Goal: Check status

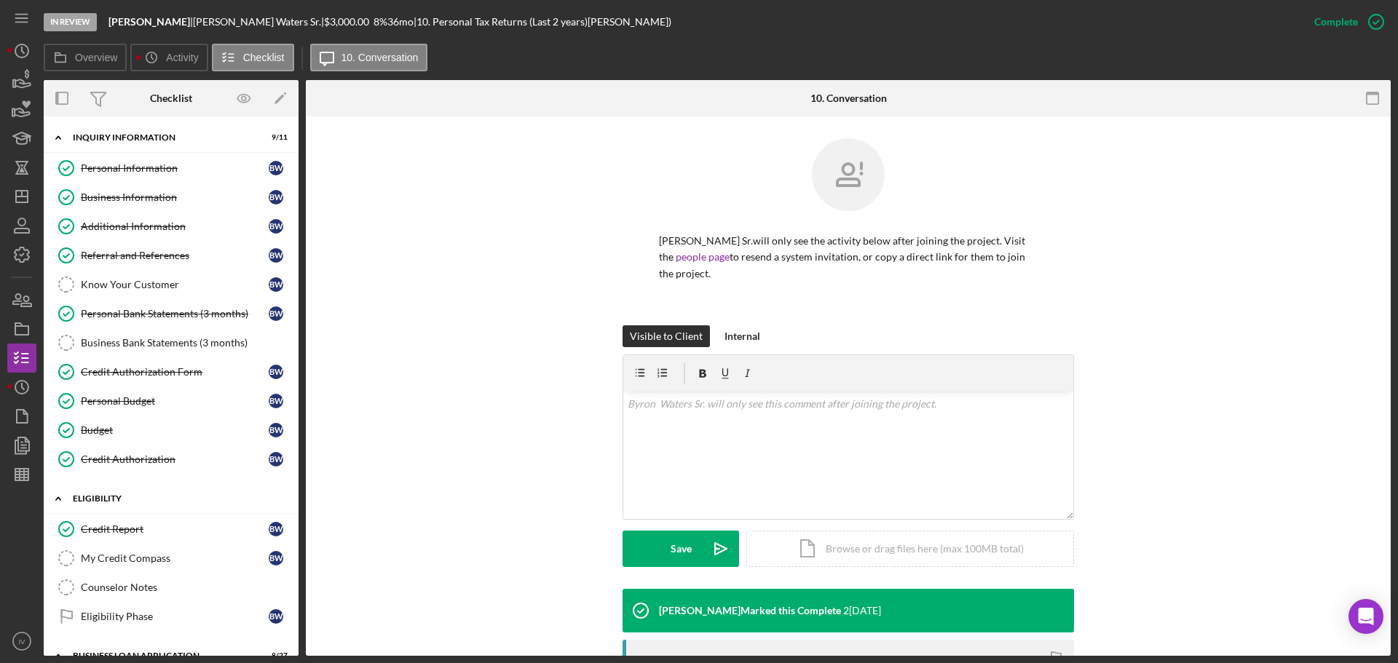
scroll to position [212, 0]
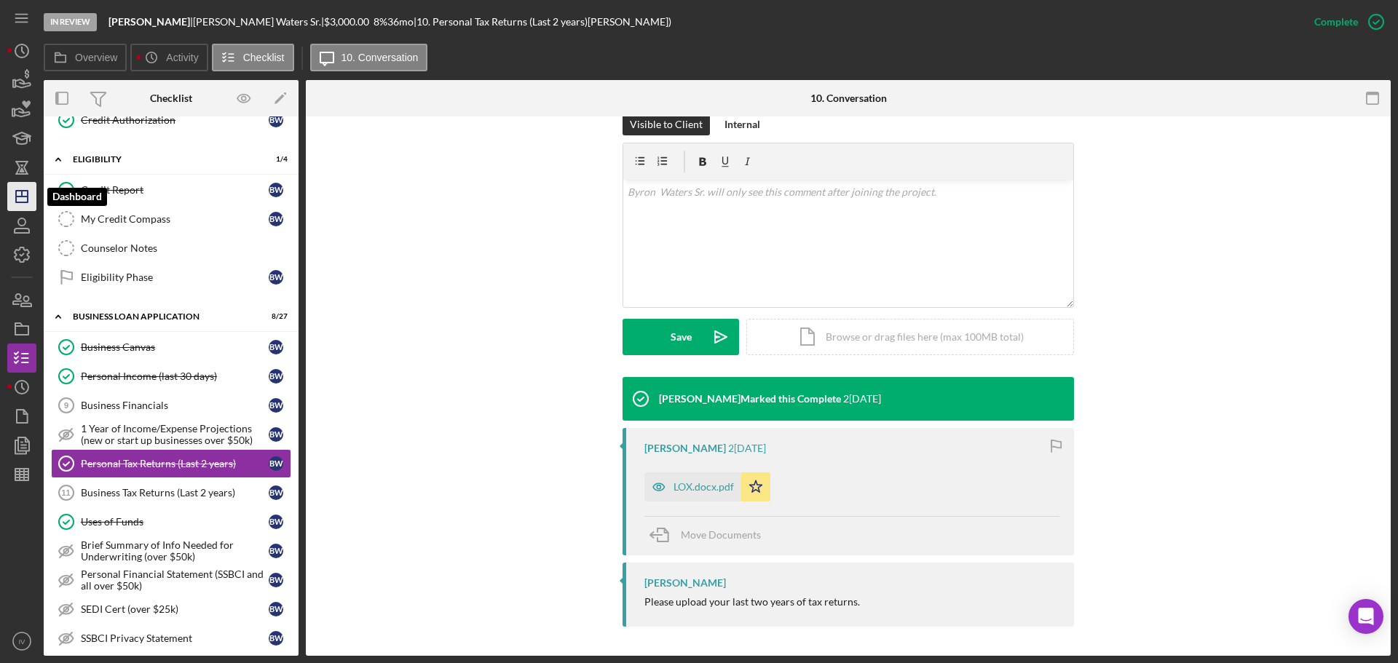
click at [25, 197] on line "button" at bounding box center [22, 197] width 12 height 0
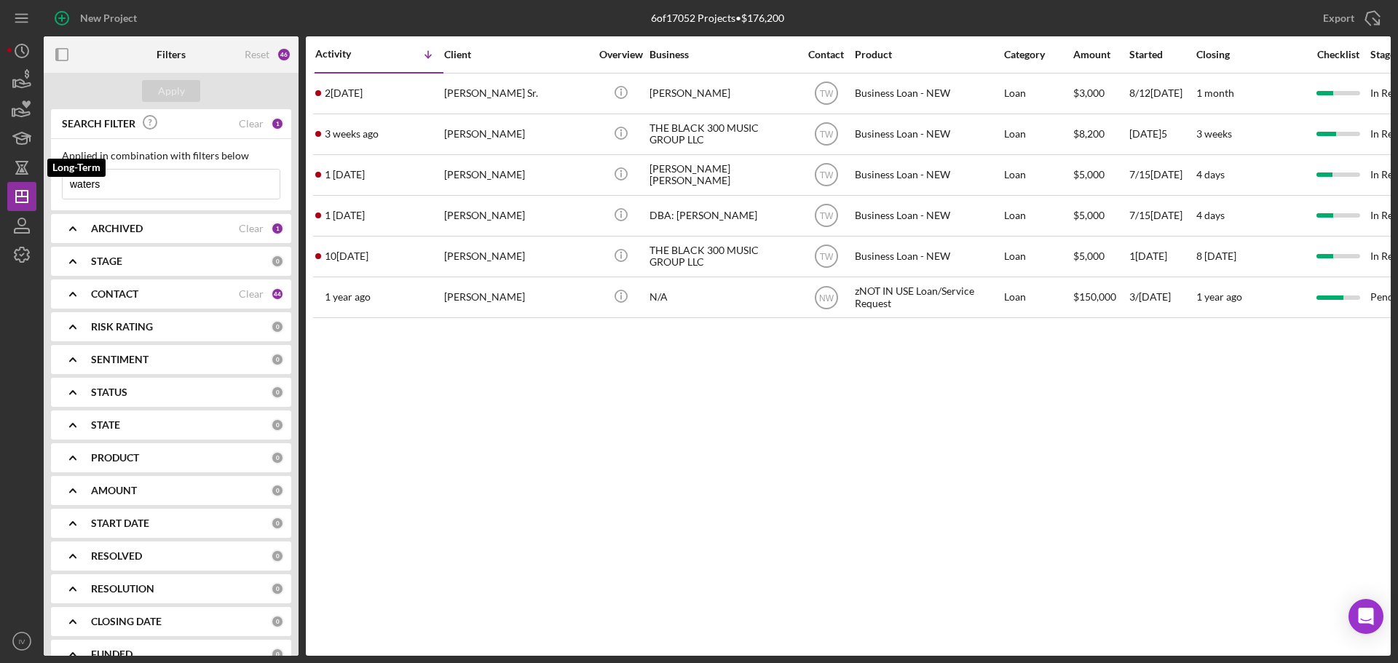
drag, startPoint x: 108, startPoint y: 186, endPoint x: -19, endPoint y: 157, distance: 130.0
click at [0, 157] on html "New Project 6 of 17052 Projects • $176,200 waters Export Icon/Export Filters Re…" at bounding box center [699, 331] width 1398 height 663
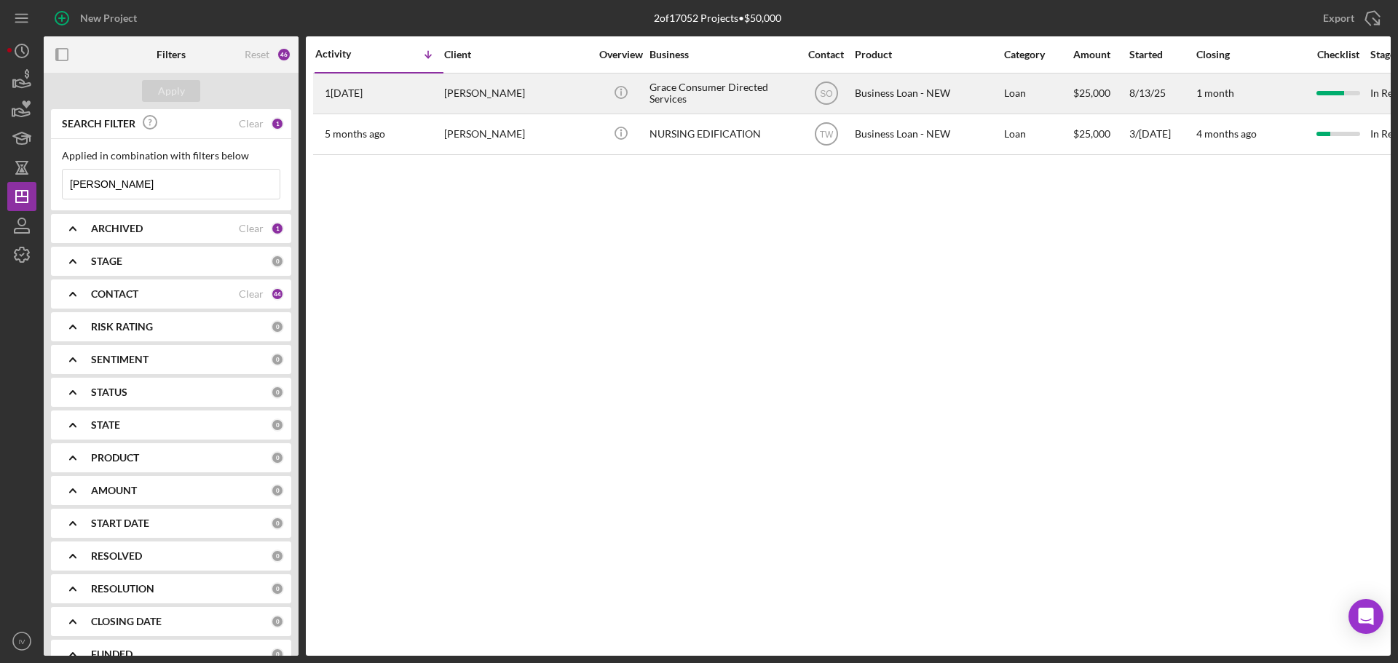
type input "[PERSON_NAME]"
click at [465, 86] on div "[PERSON_NAME]" at bounding box center [517, 93] width 146 height 39
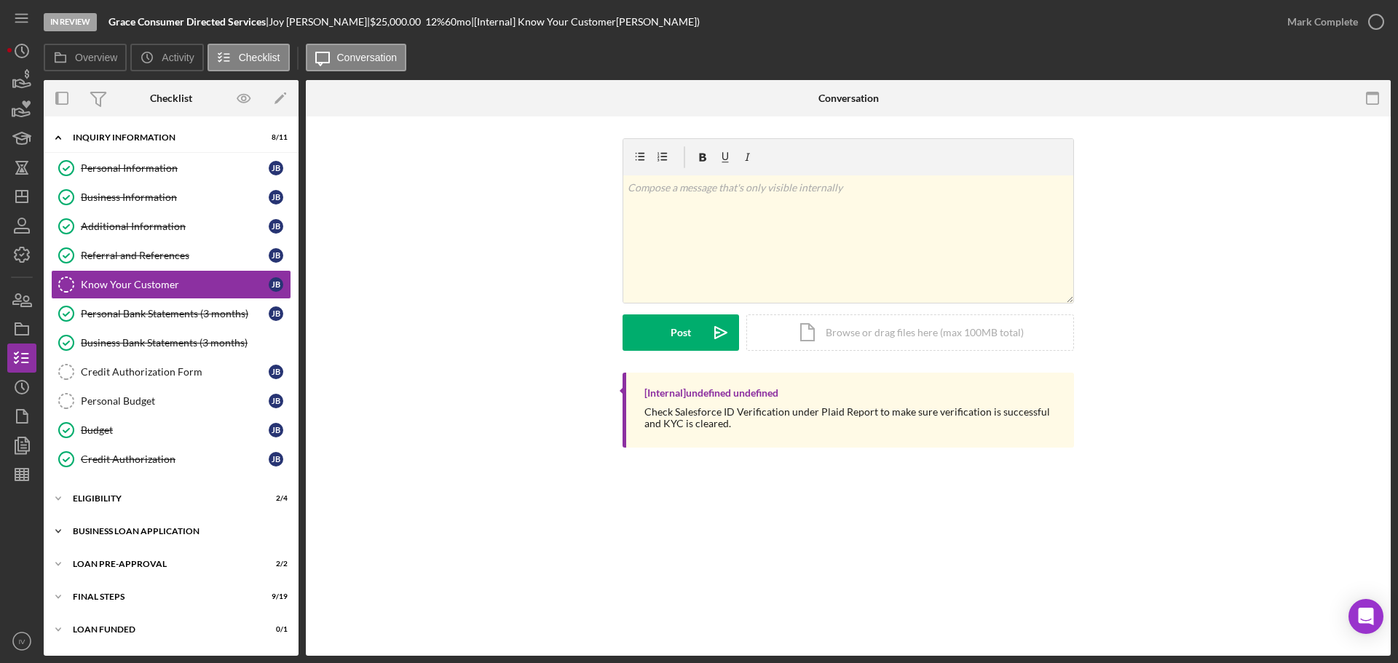
click at [147, 524] on div "Icon/Expander BUSINESS LOAN APPLICATION 20 / 27" at bounding box center [171, 531] width 255 height 29
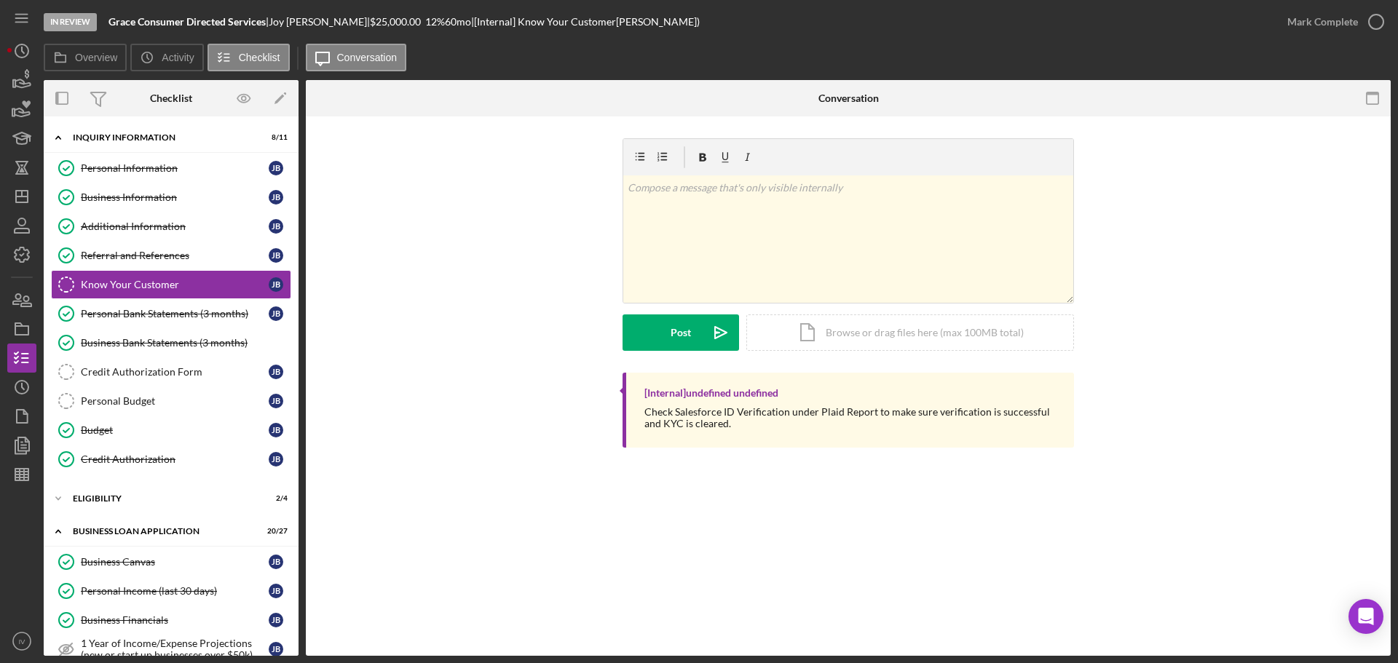
scroll to position [364, 0]
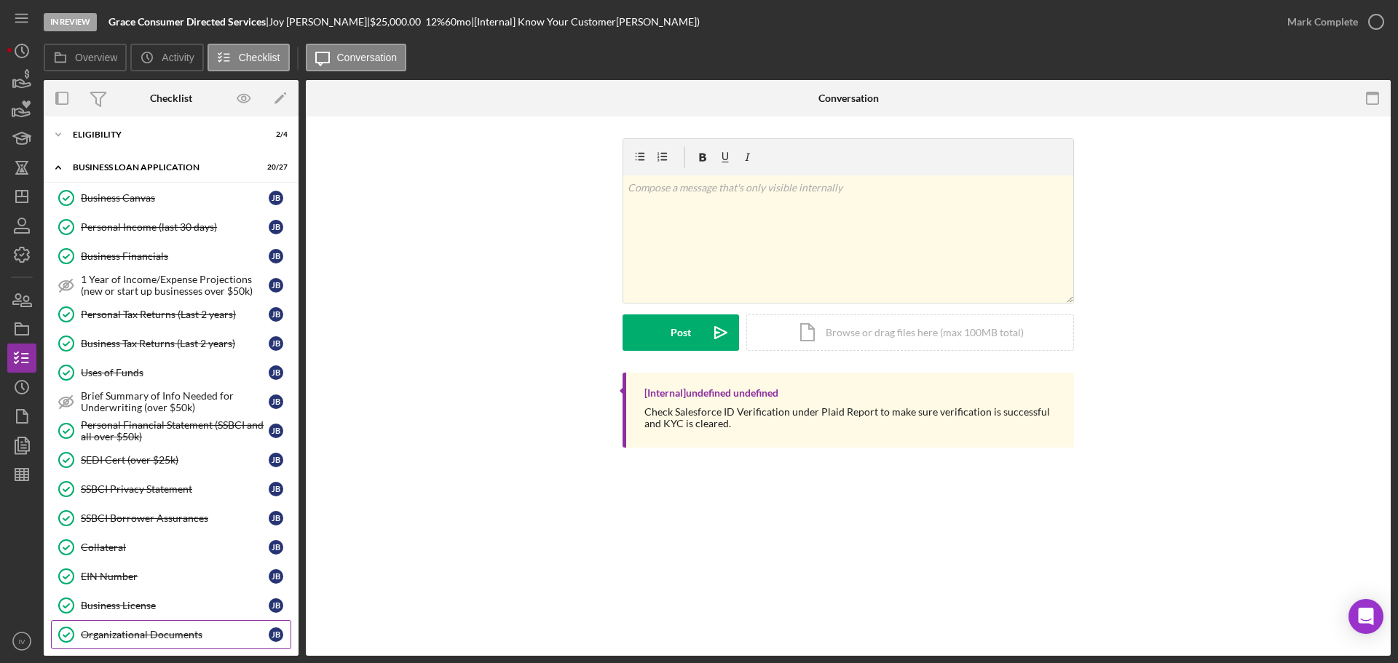
click at [124, 638] on div "Organizational Documents" at bounding box center [175, 635] width 188 height 12
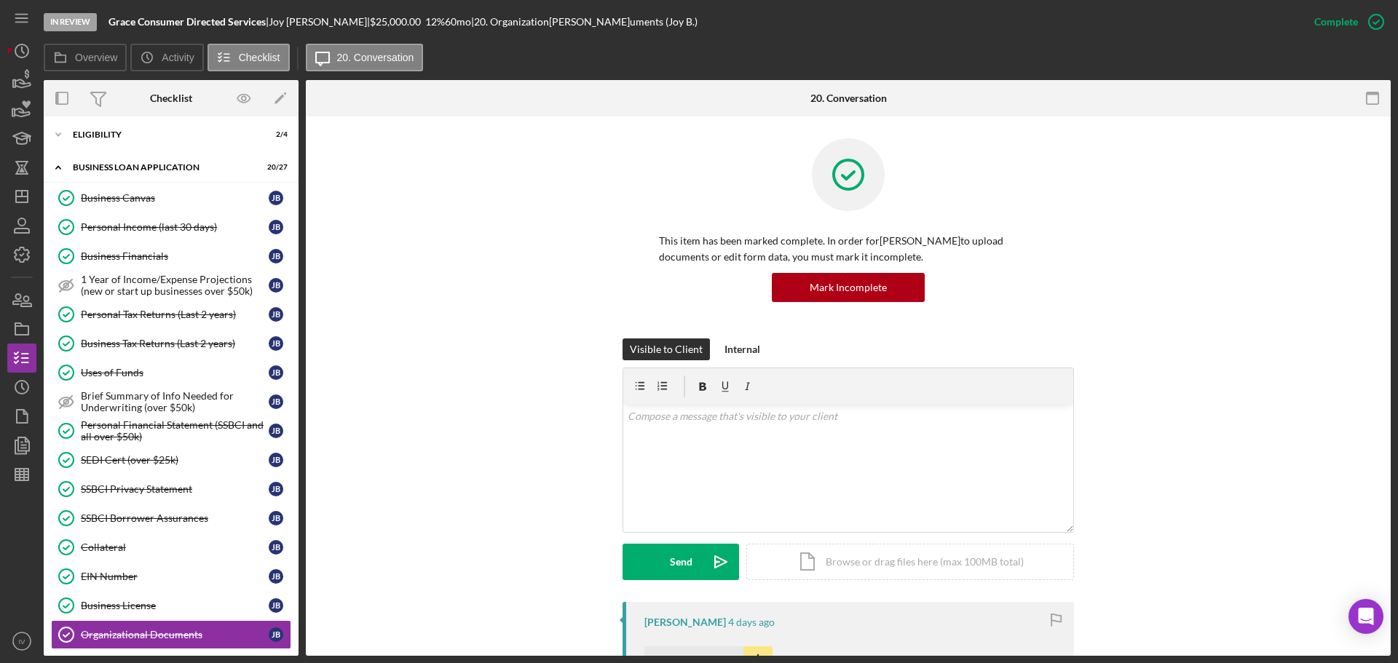
scroll to position [291, 0]
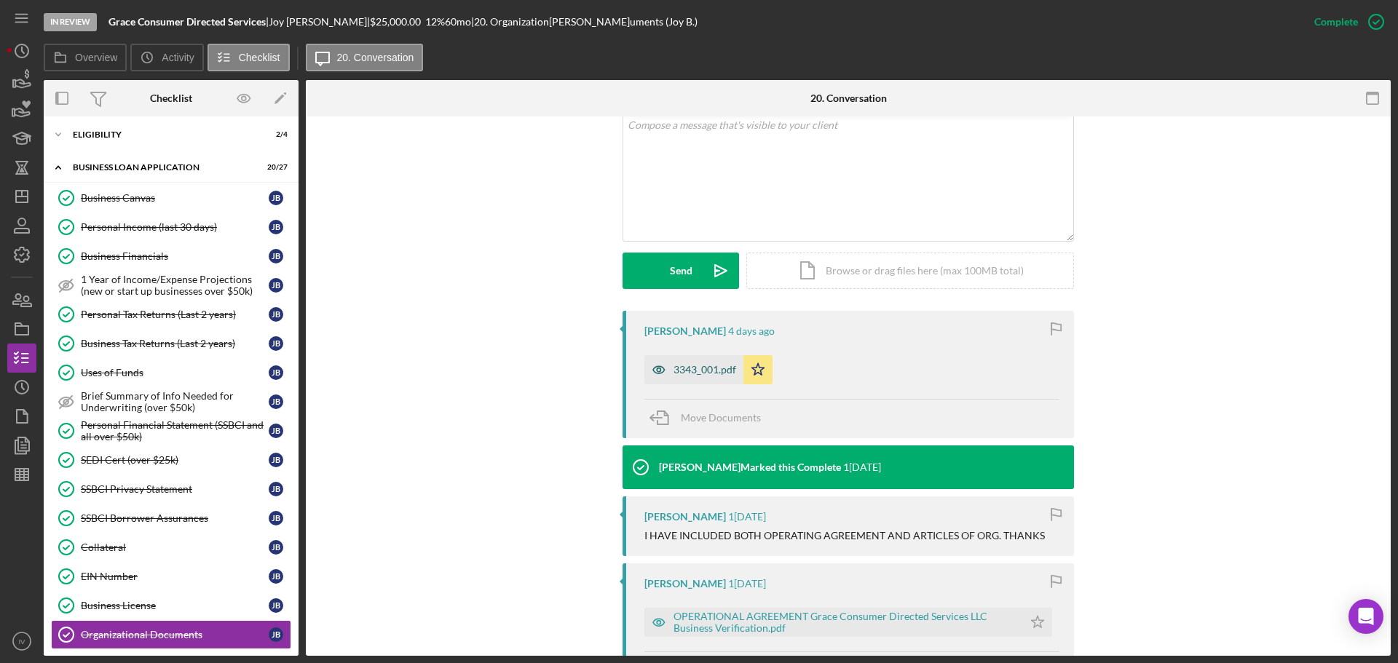
click at [684, 376] on div "3343_001.pdf" at bounding box center [693, 369] width 99 height 29
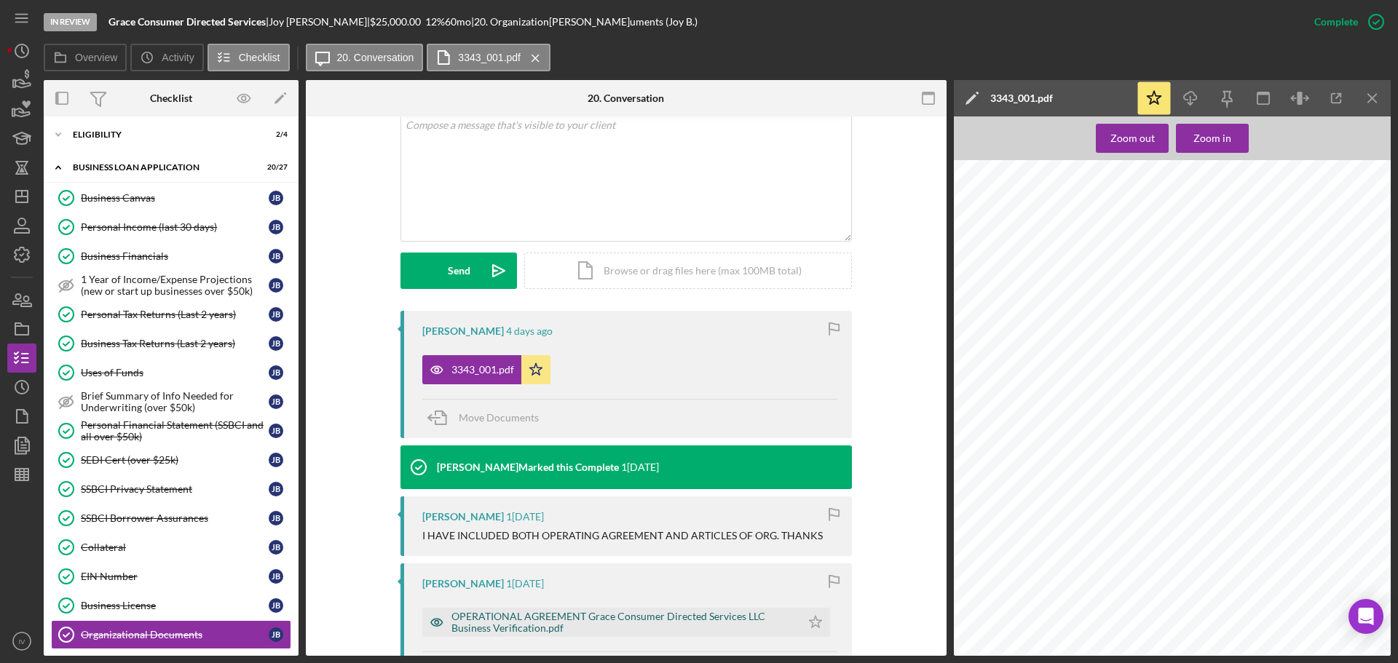
click at [467, 618] on div "OPERATIONAL AGREEMENT Grace Consumer Directed Services LLC Business Verificatio…" at bounding box center [622, 622] width 342 height 23
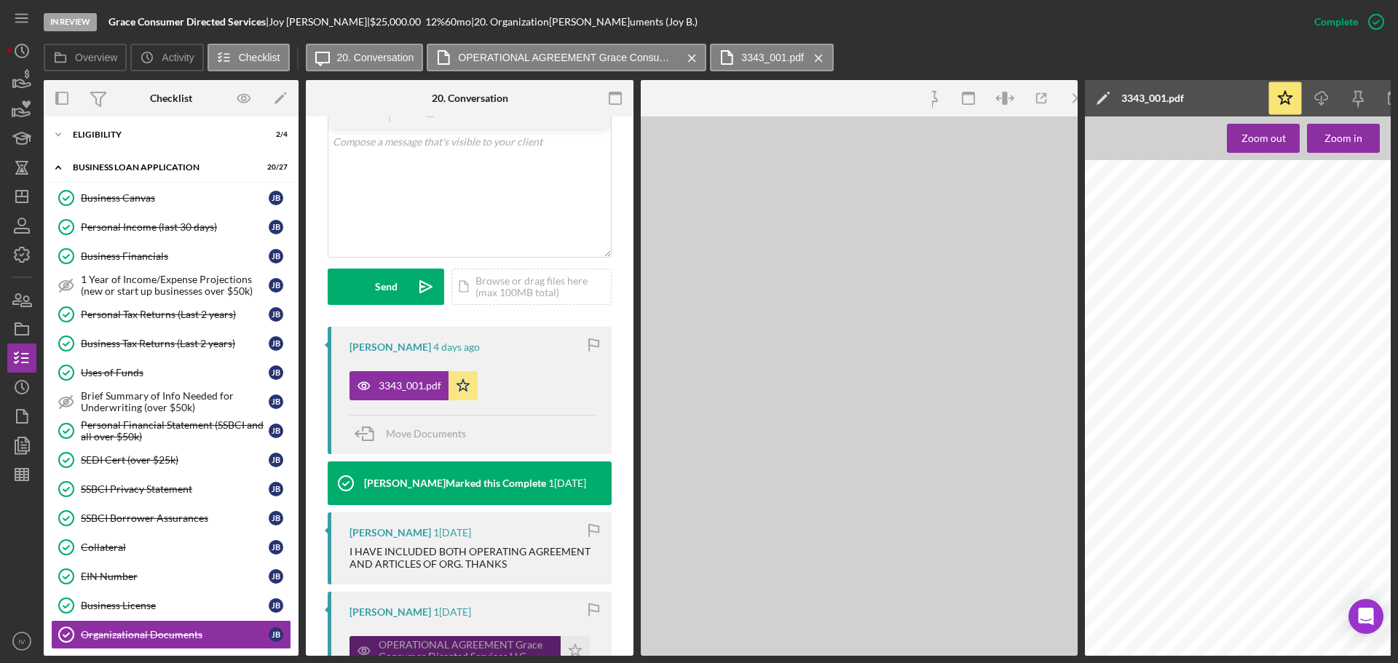
scroll to position [308, 0]
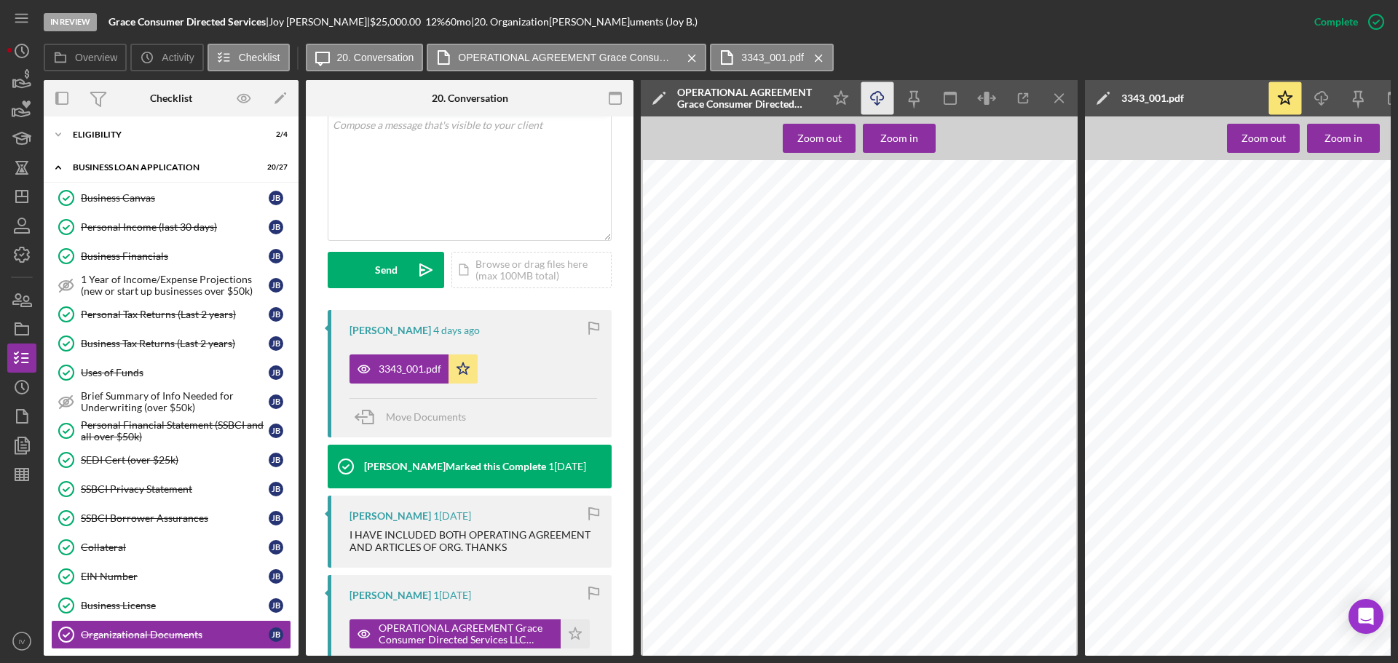
click at [880, 94] on icon "Icon/Download" at bounding box center [877, 98] width 33 height 33
click at [143, 317] on div "Personal Tax Returns (Last 2 years)" at bounding box center [175, 315] width 188 height 12
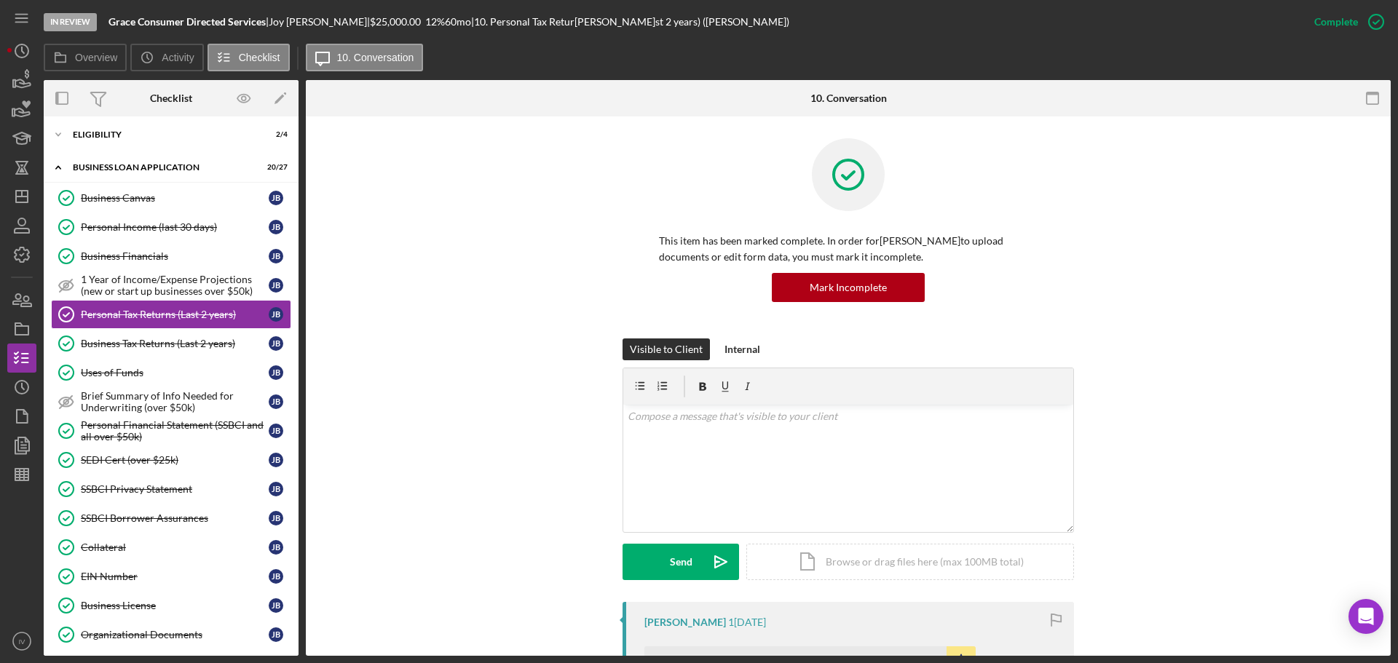
scroll to position [291, 0]
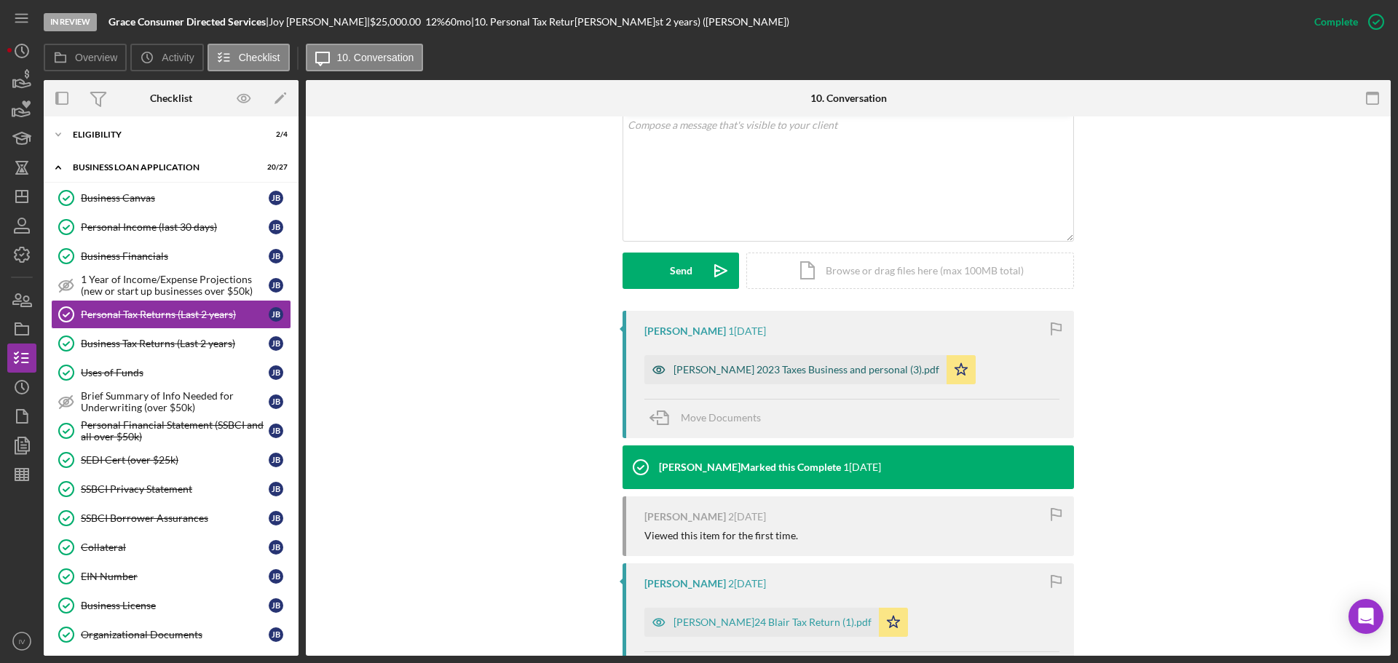
click at [732, 368] on div "[PERSON_NAME] 2023 Taxes Business and personal (3).pdf" at bounding box center [806, 370] width 266 height 12
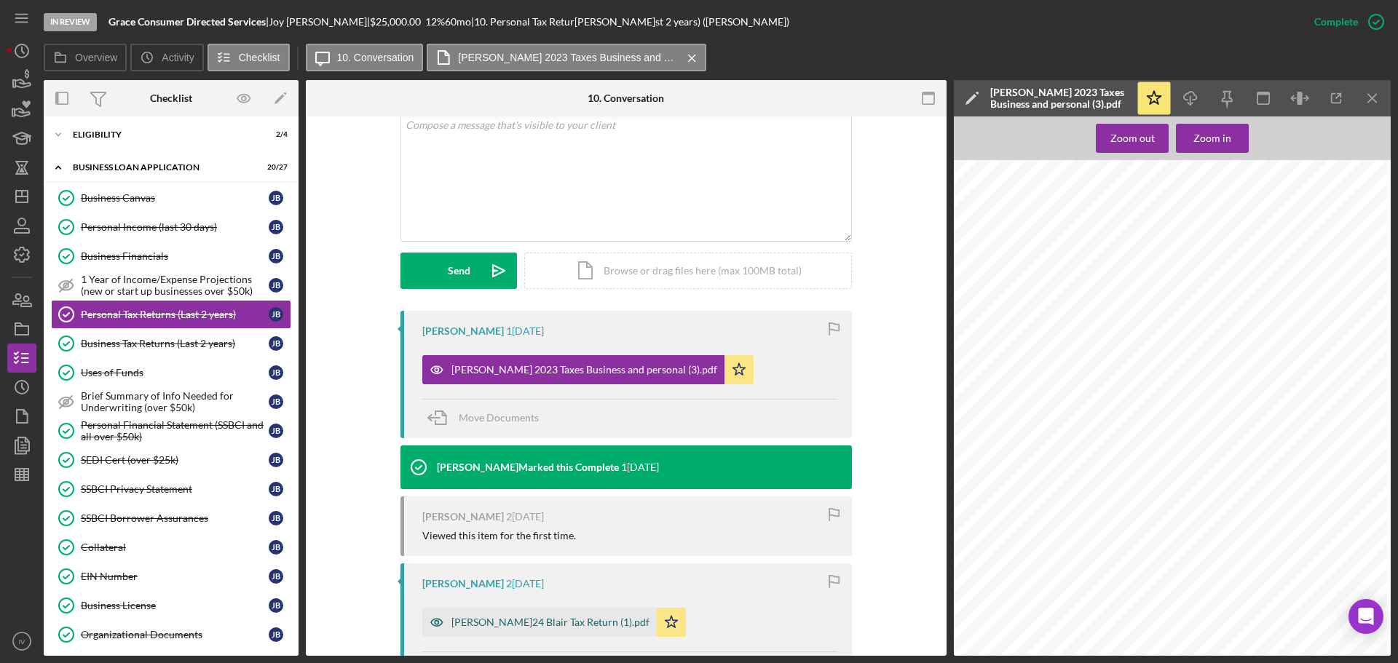
click at [483, 624] on div "[PERSON_NAME]24 Blair Tax Return (1).pdf" at bounding box center [550, 623] width 198 height 12
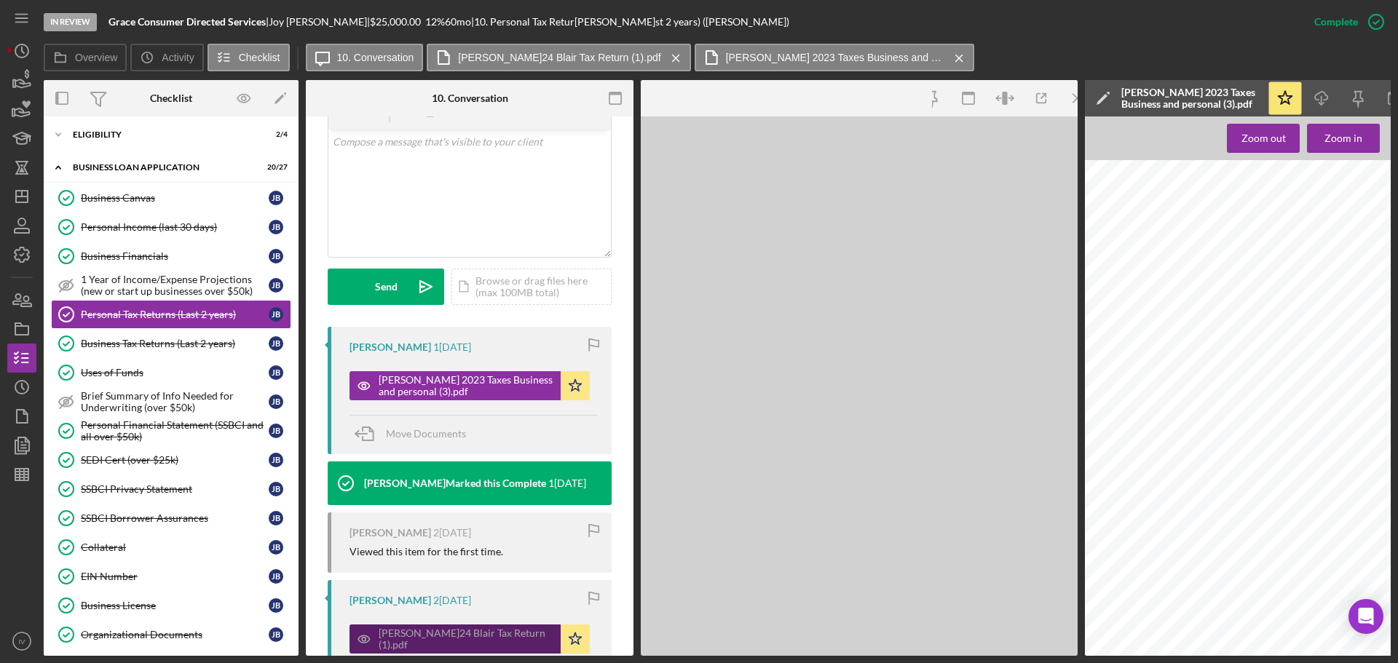
scroll to position [308, 0]
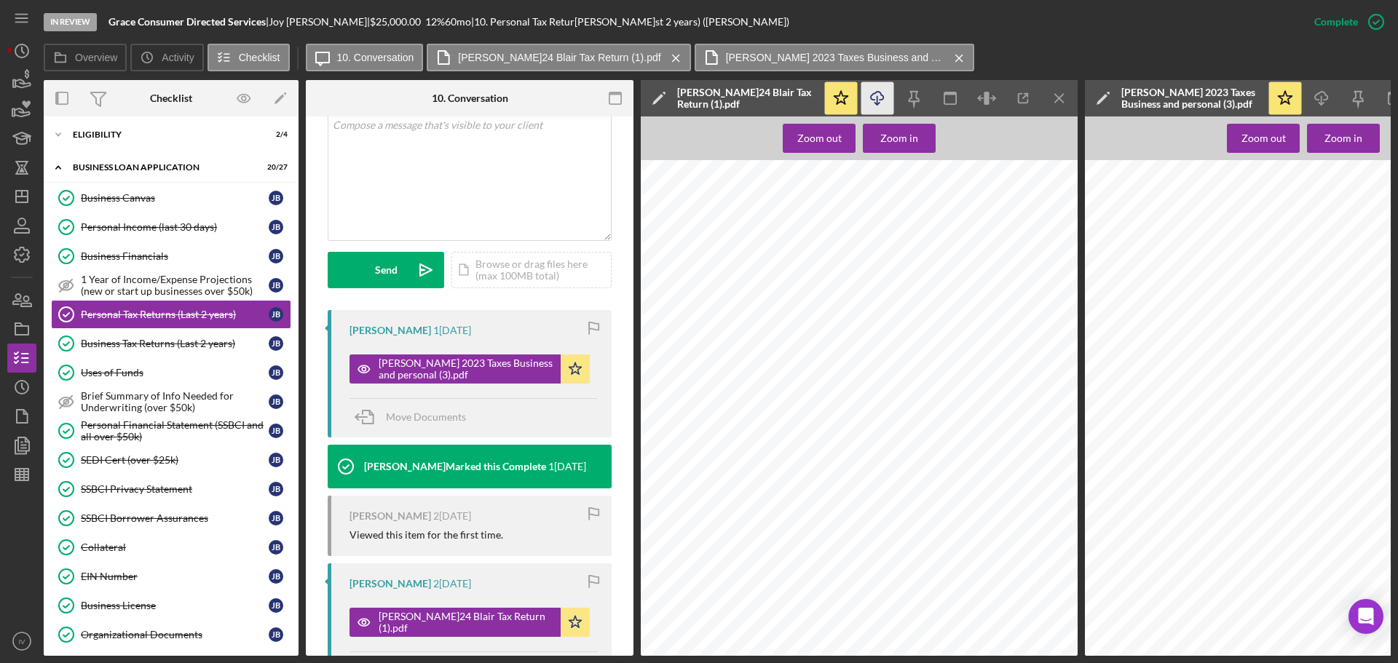
click at [876, 95] on icon "Icon/Download" at bounding box center [877, 98] width 33 height 33
click at [1060, 100] on icon "Icon/Menu Close" at bounding box center [1059, 98] width 33 height 33
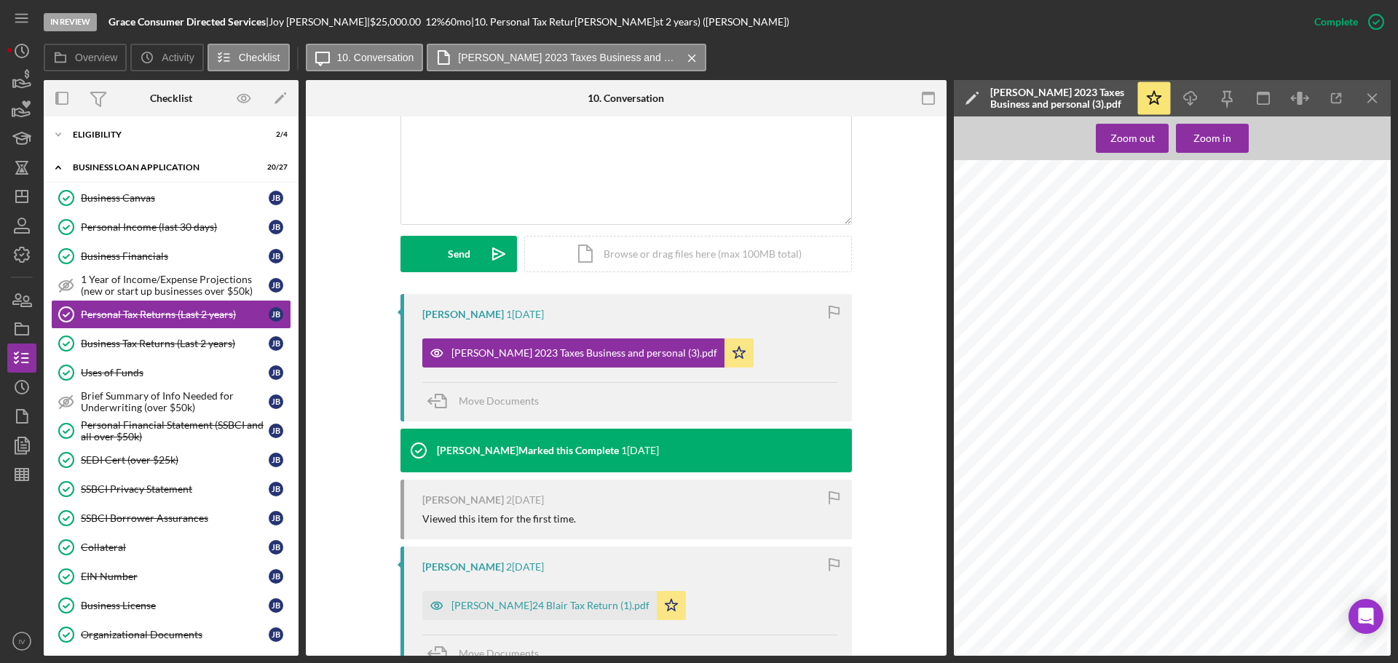
scroll to position [291, 0]
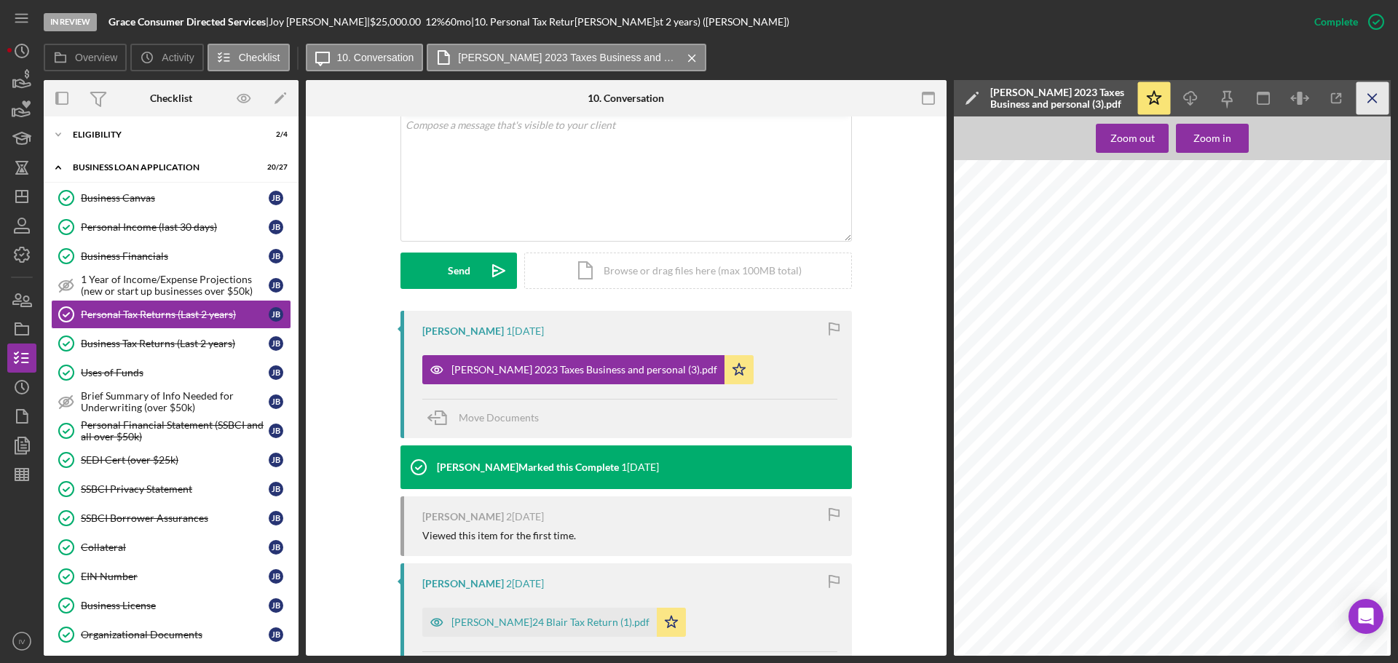
click at [1358, 93] on icon "Icon/Menu Close" at bounding box center [1372, 98] width 33 height 33
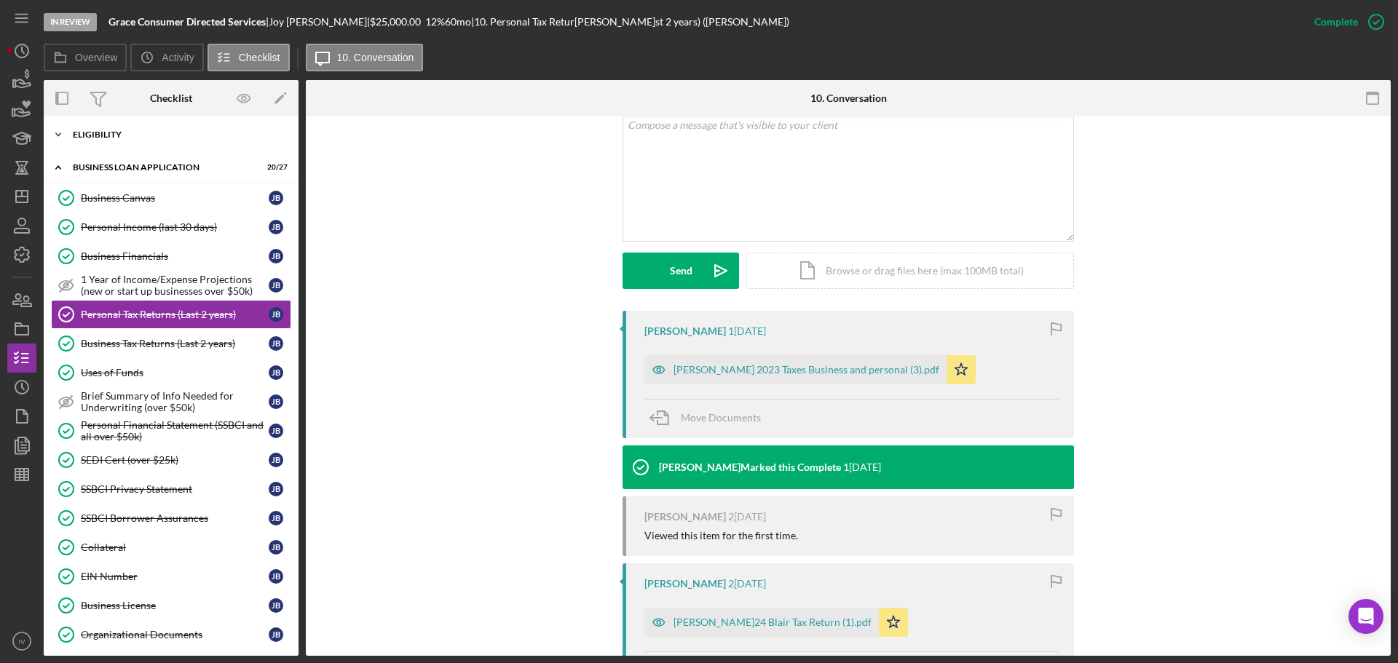
click at [78, 135] on div "ELIGIBILITY" at bounding box center [176, 134] width 207 height 9
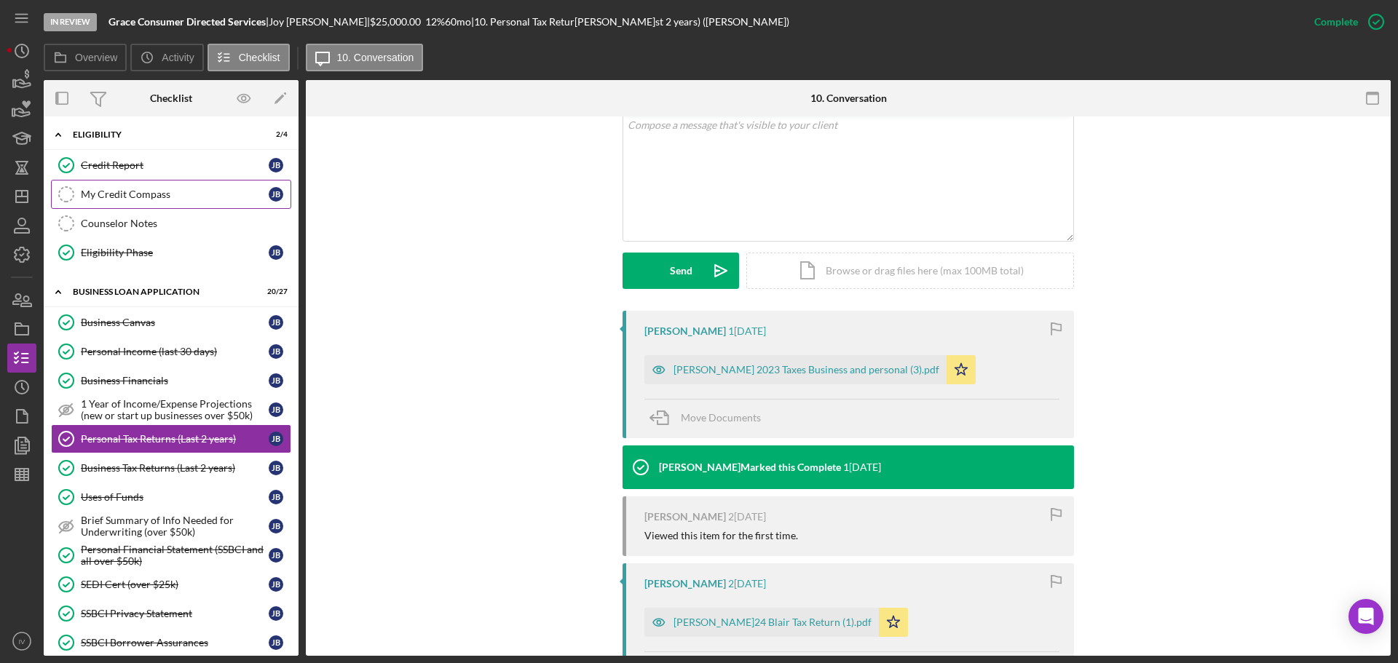
scroll to position [218, 0]
